Goal: Find specific page/section: Find specific page/section

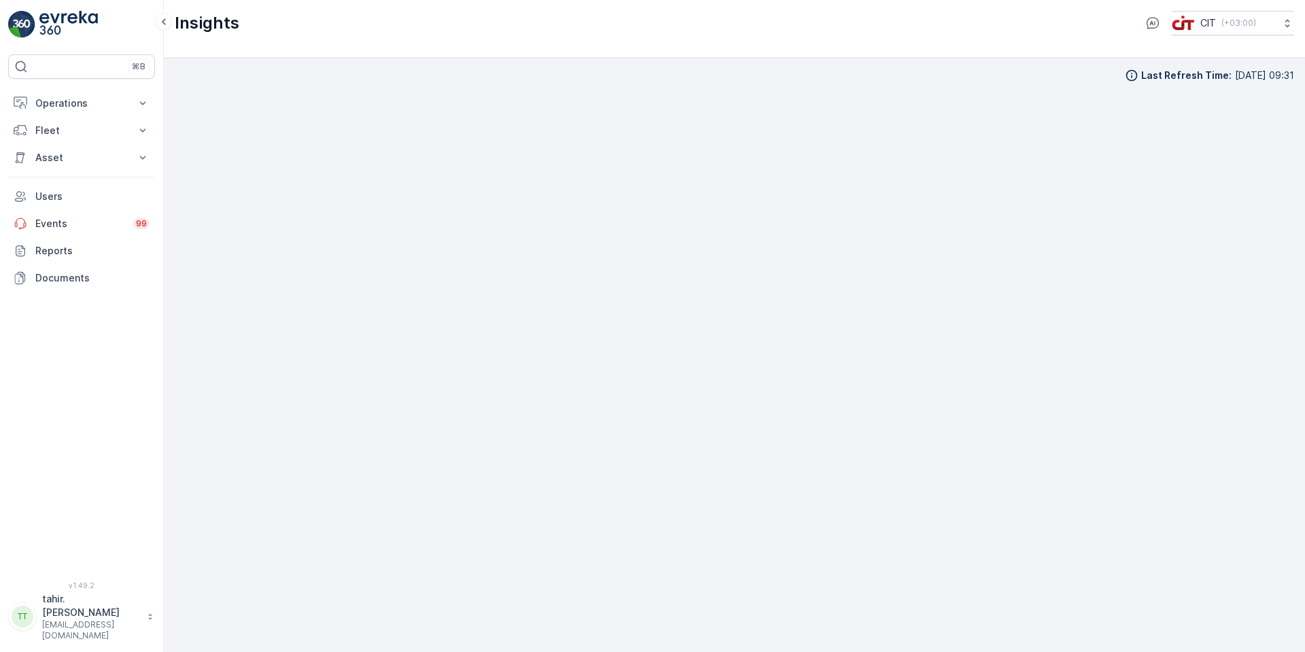
click at [68, 99] on p "Operations" at bounding box center [81, 104] width 92 height 14
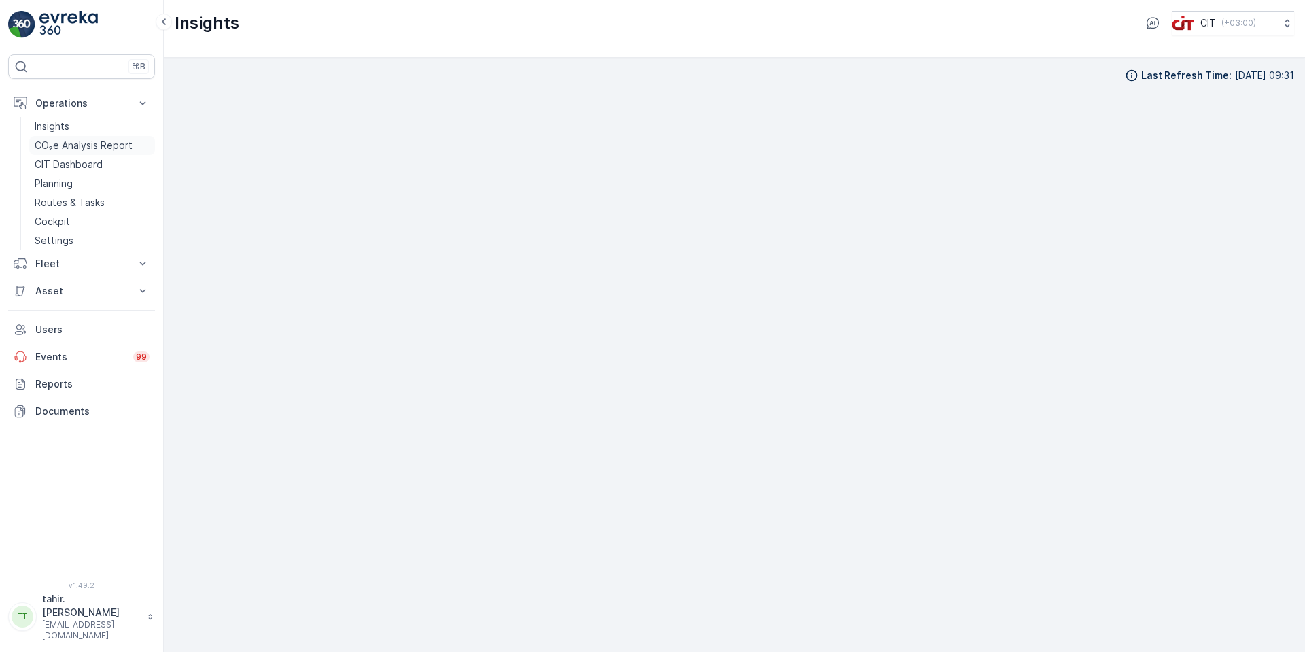
click at [83, 145] on p "CO₂e Analysis Report" at bounding box center [84, 146] width 98 height 14
click at [97, 146] on p "CO₂e Analysis Report" at bounding box center [84, 146] width 98 height 14
click at [47, 262] on p "Fleet" at bounding box center [81, 264] width 92 height 14
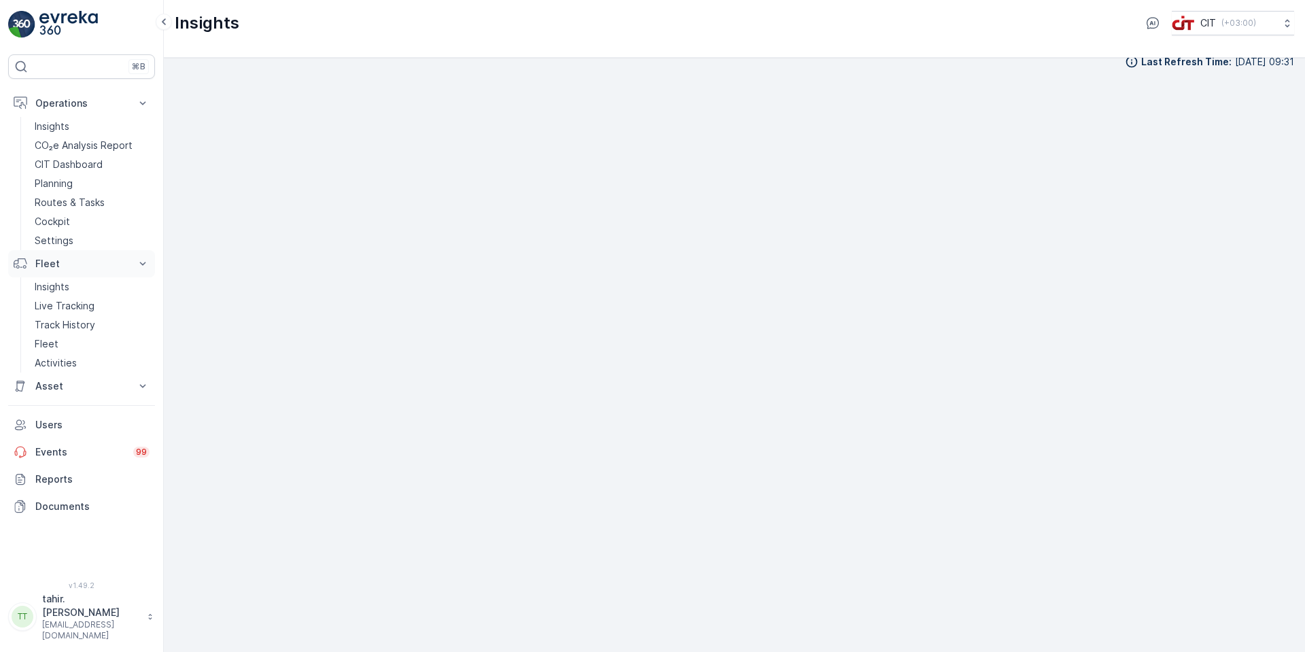
click at [53, 262] on p "Fleet" at bounding box center [81, 264] width 92 height 14
click at [86, 144] on p "CO₂e Analysis Report" at bounding box center [84, 146] width 98 height 14
click at [88, 143] on p "CO₂e Analysis Report" at bounding box center [84, 146] width 98 height 14
click at [53, 218] on p "Cockpit" at bounding box center [52, 222] width 35 height 14
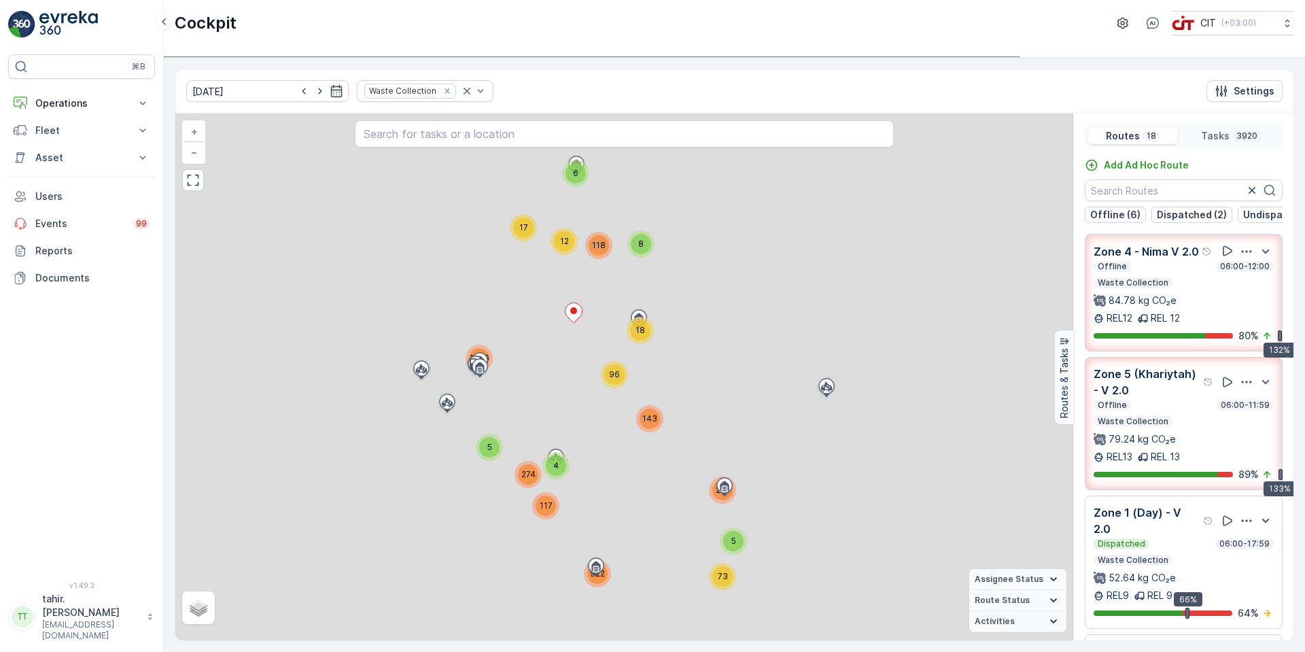
click at [1172, 307] on div "Offline 06:00-12:00 Waste Collection 84.78 kg CO₂e" at bounding box center [1184, 284] width 180 height 46
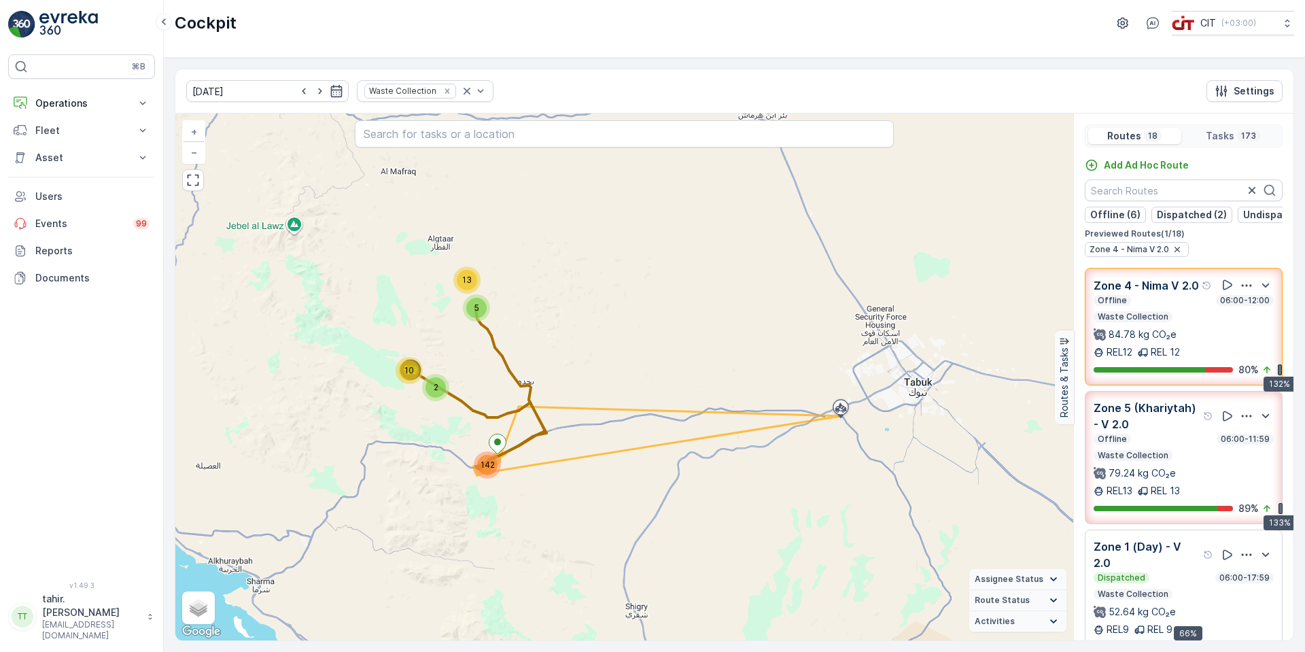
click at [1149, 306] on div "Offline 06:00-12:00" at bounding box center [1184, 300] width 180 height 11
click at [1158, 469] on div "Zone 5 (Khariytah) - V 2.0 Offline 06:00-11:59 Waste Collection 79.24 kg CO₂e R…" at bounding box center [1184, 458] width 180 height 116
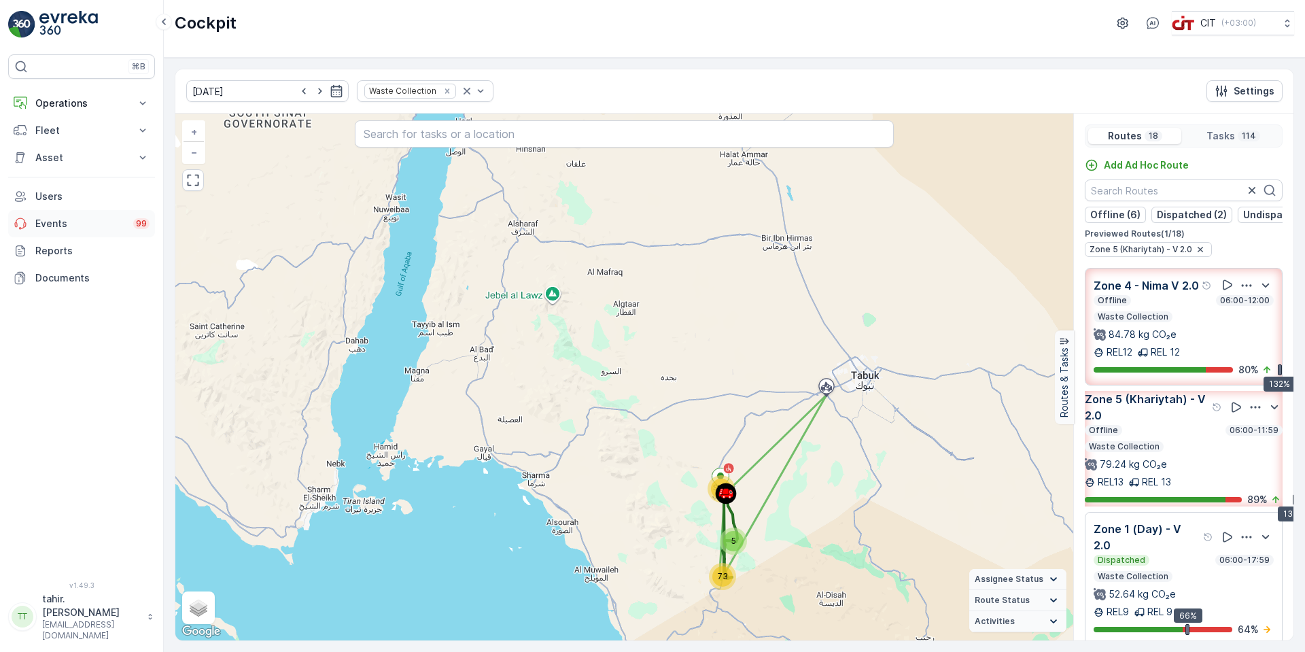
drag, startPoint x: 1172, startPoint y: 457, endPoint x: 54, endPoint y: 226, distance: 1140.9
click at [1171, 436] on div "Offline 06:00-11:59" at bounding box center [1184, 430] width 198 height 11
click at [1129, 328] on p "84.78 kg CO₂e" at bounding box center [1143, 335] width 68 height 14
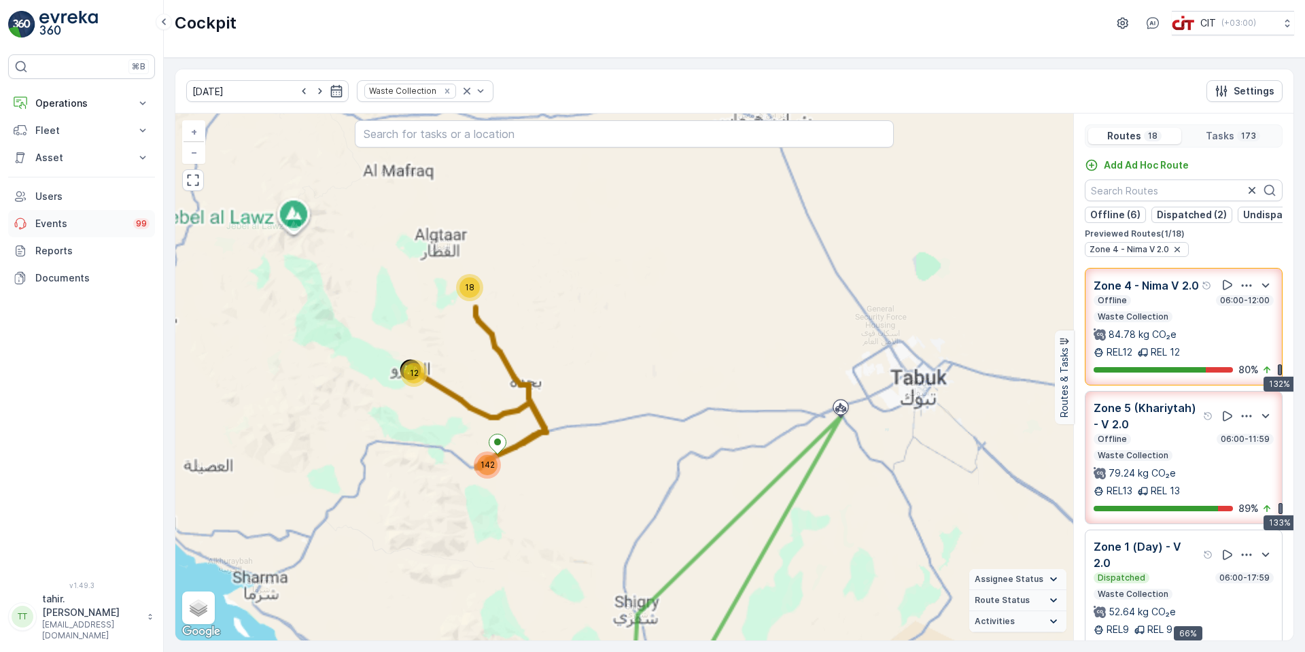
click at [54, 226] on p "Events" at bounding box center [80, 224] width 90 height 14
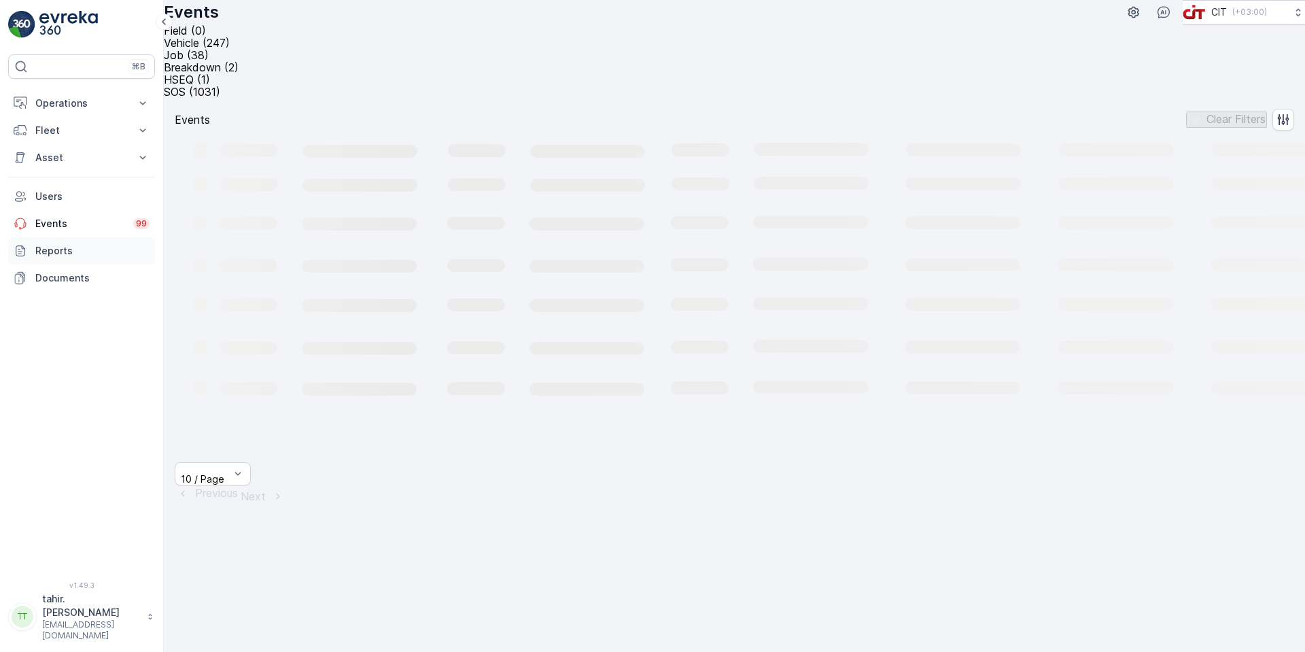
click at [54, 253] on p "Reports" at bounding box center [92, 251] width 114 height 14
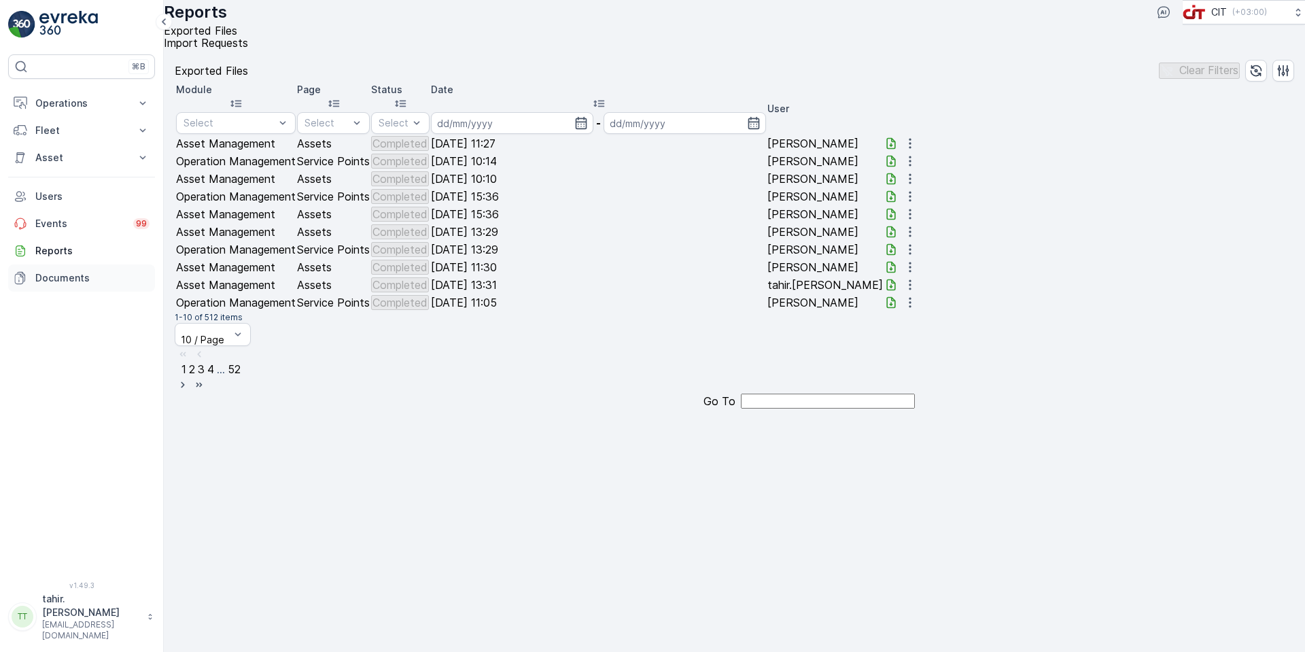
click at [56, 275] on p "Documents" at bounding box center [92, 278] width 114 height 14
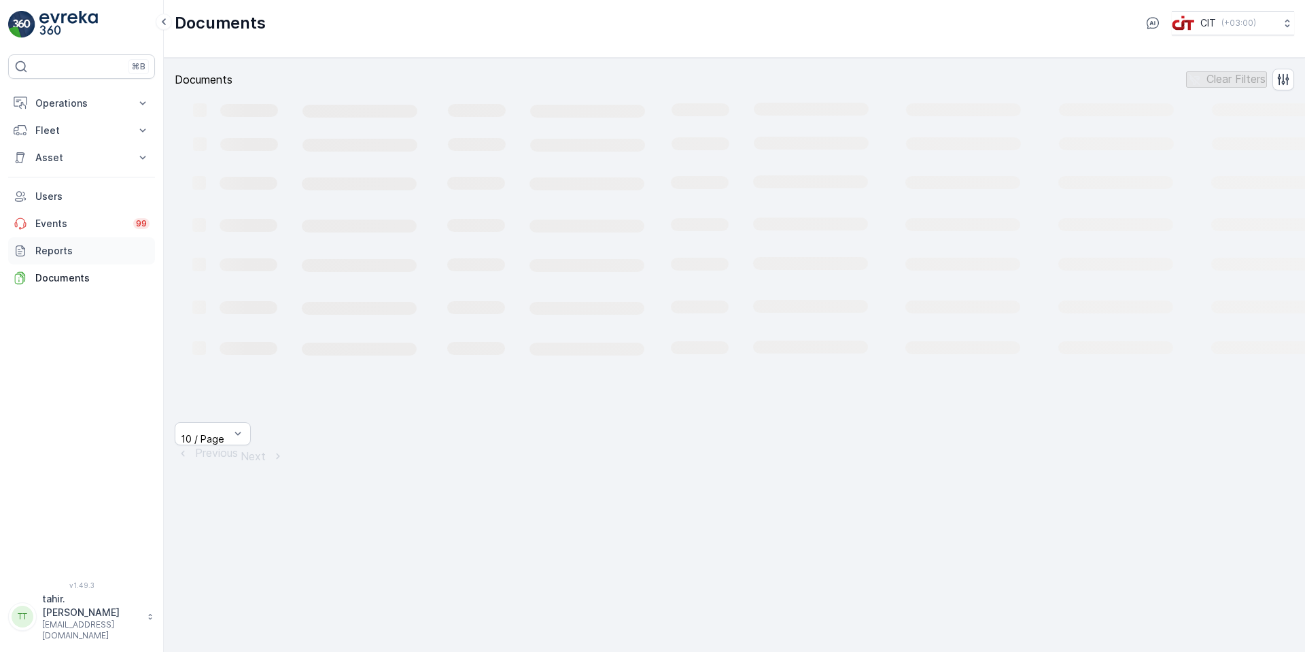
click at [59, 249] on p "Reports" at bounding box center [92, 251] width 114 height 14
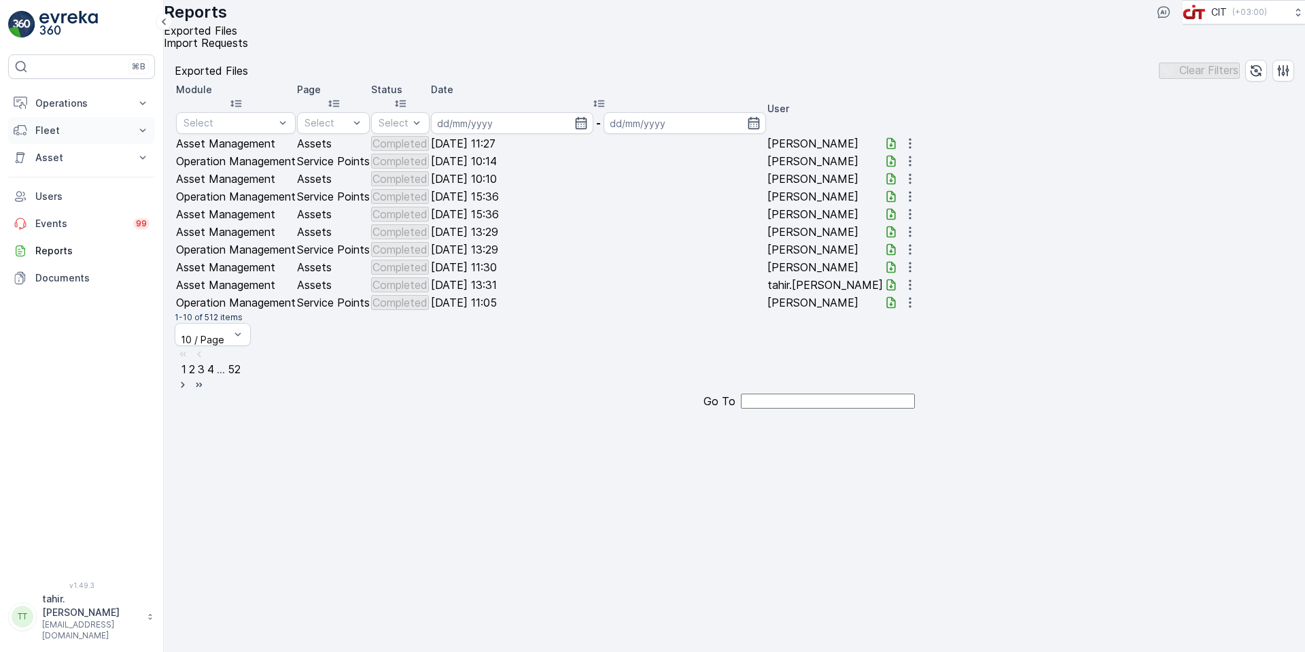
click at [54, 131] on p "Fleet" at bounding box center [81, 131] width 92 height 14
click at [61, 145] on link "Insights" at bounding box center [92, 153] width 126 height 19
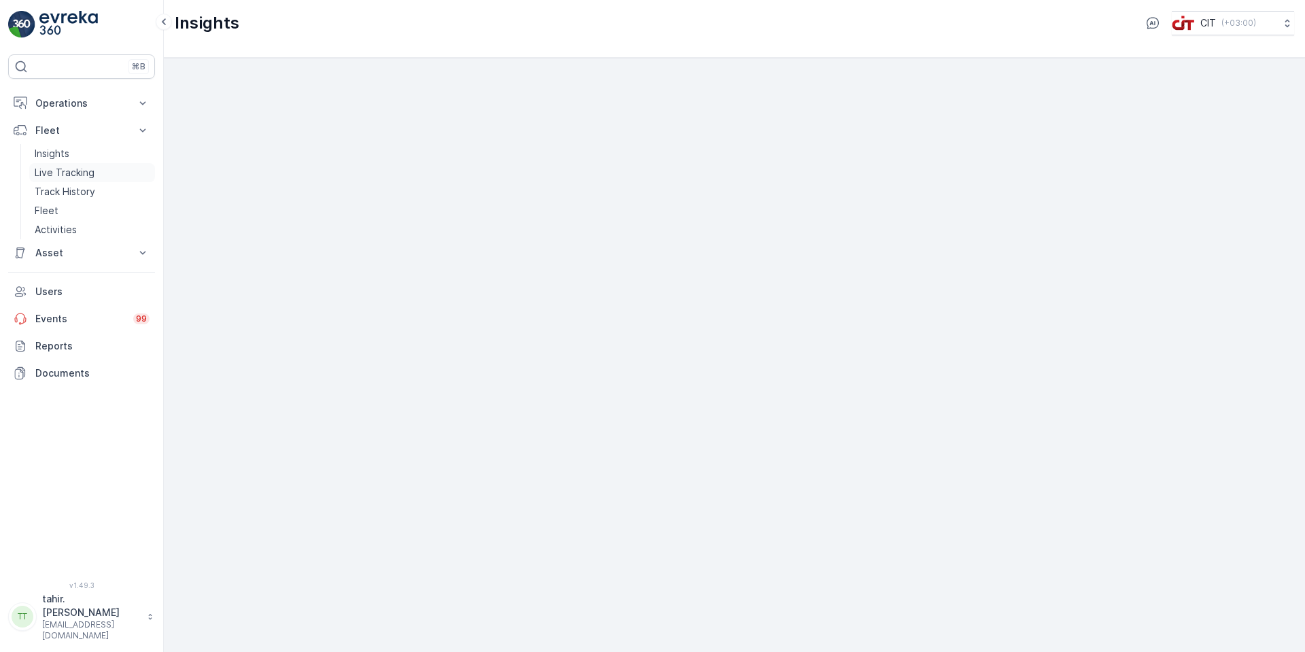
click at [71, 174] on p "Live Tracking" at bounding box center [65, 173] width 60 height 14
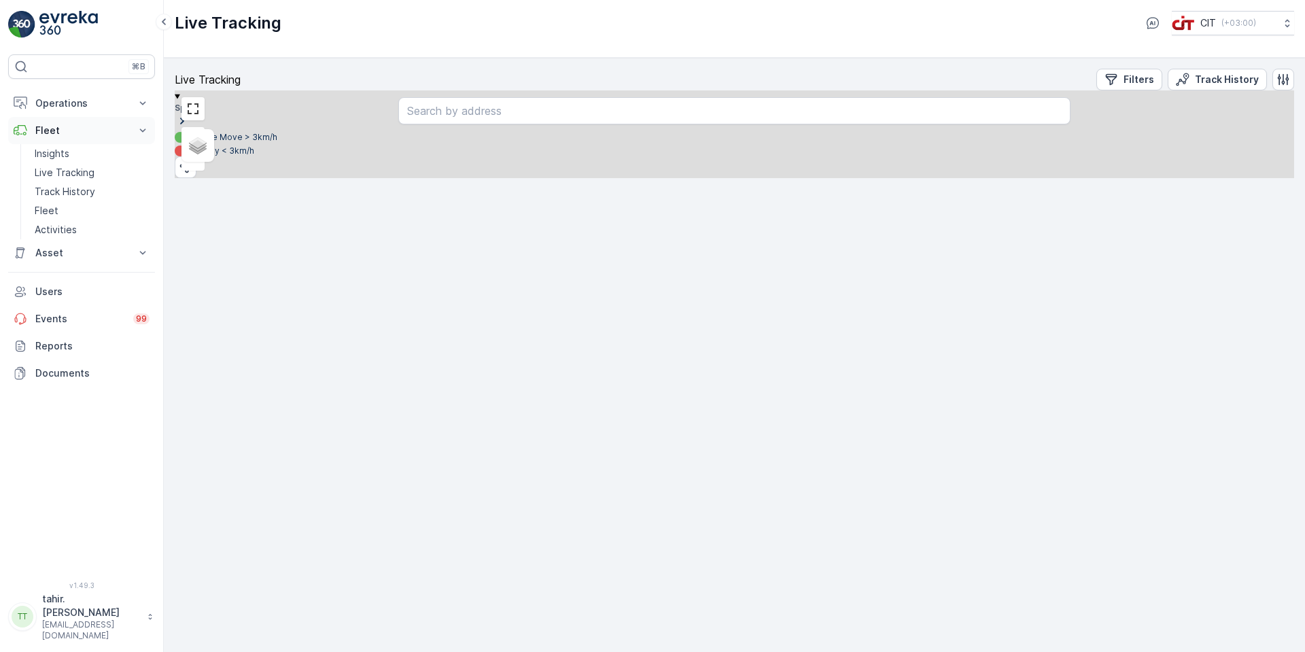
click at [60, 130] on p "Fleet" at bounding box center [81, 131] width 92 height 14
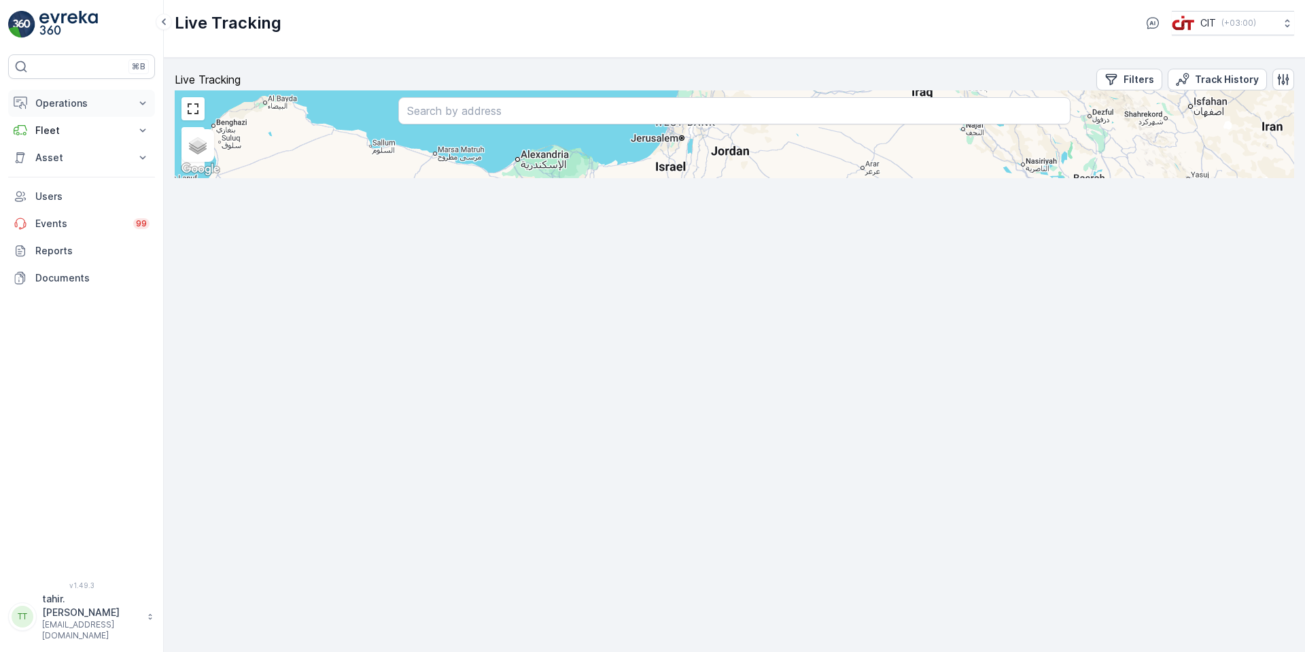
click at [52, 101] on p "Operations" at bounding box center [81, 104] width 92 height 14
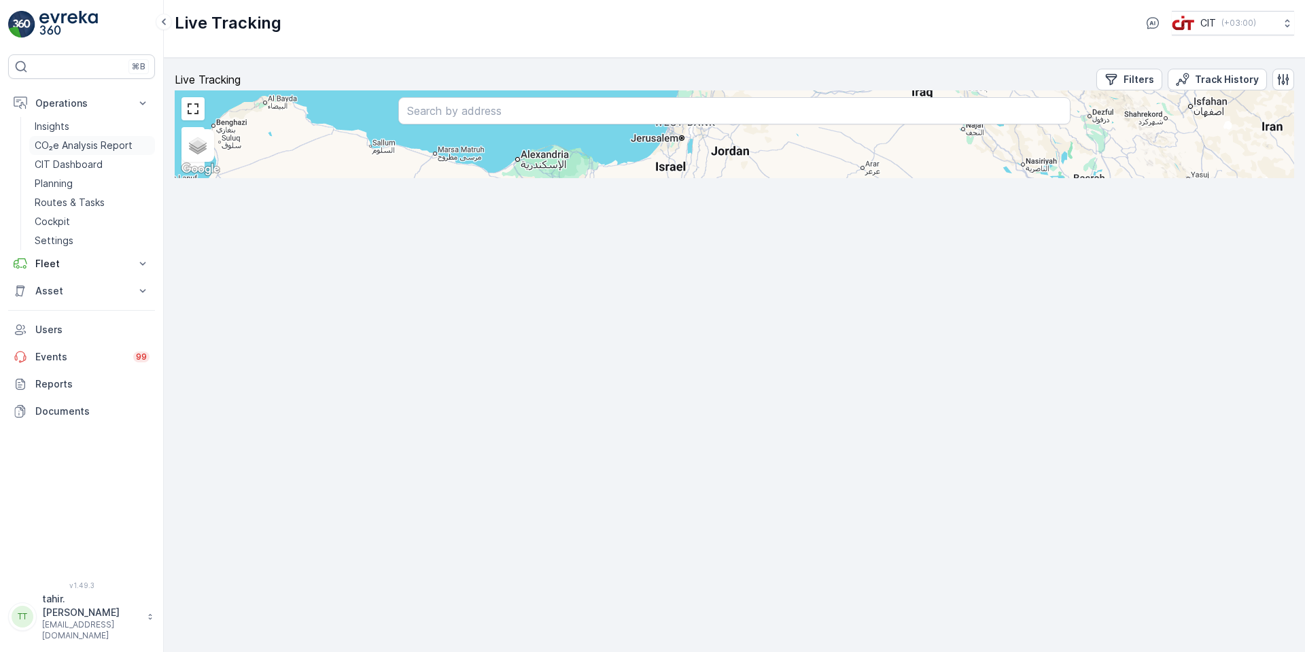
click at [71, 147] on p "CO₂e Analysis Report" at bounding box center [84, 146] width 98 height 14
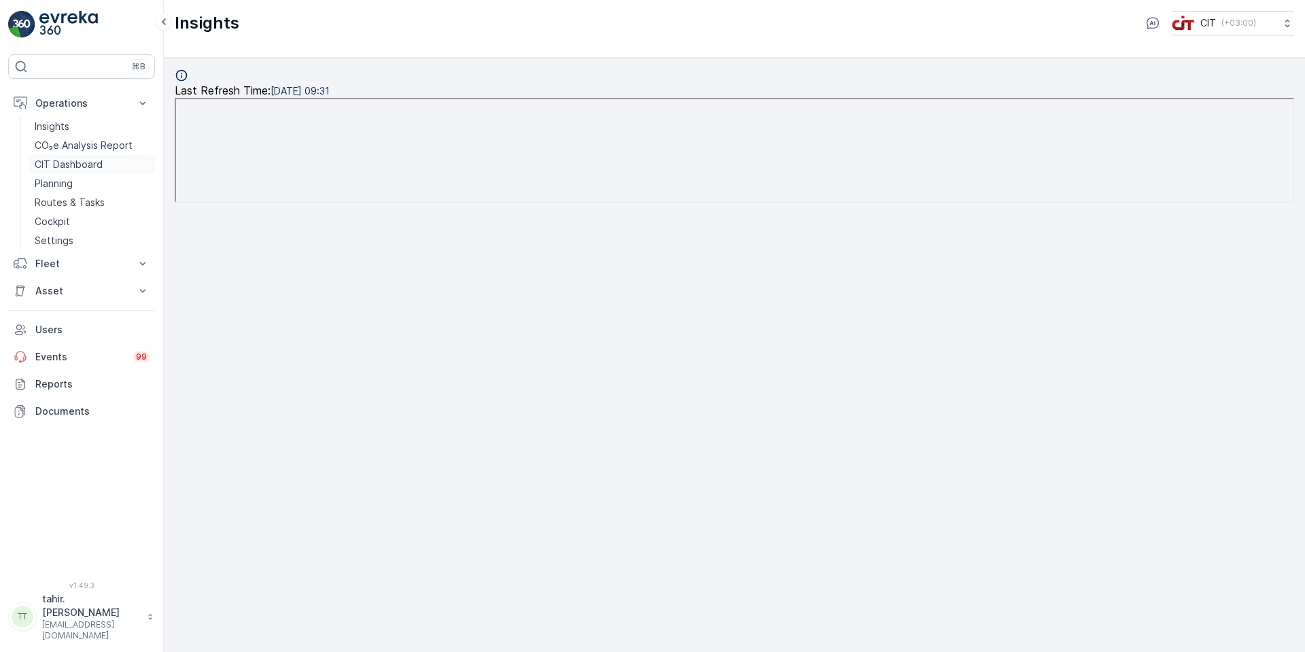
click at [69, 159] on p "CIT Dashboard" at bounding box center [69, 165] width 68 height 14
